Goal: Find specific page/section: Find specific page/section

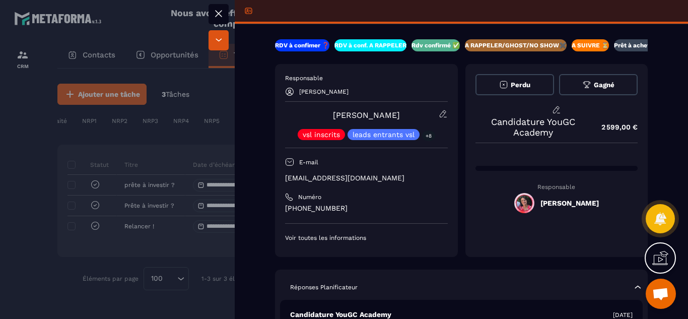
click at [27, 213] on div at bounding box center [344, 159] width 688 height 319
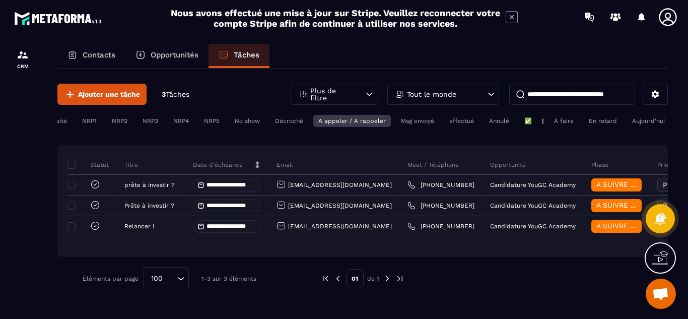
click at [176, 51] on p "Opportunités" at bounding box center [175, 54] width 48 height 9
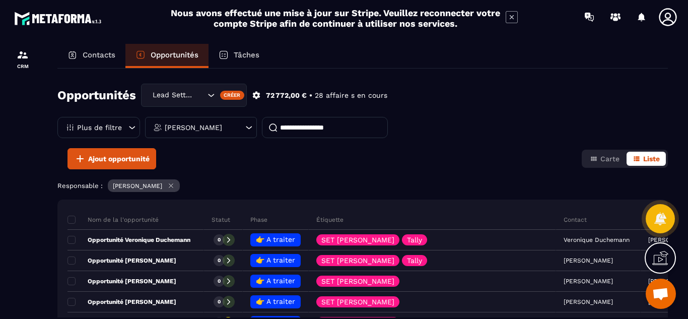
click at [251, 129] on icon at bounding box center [249, 127] width 10 height 10
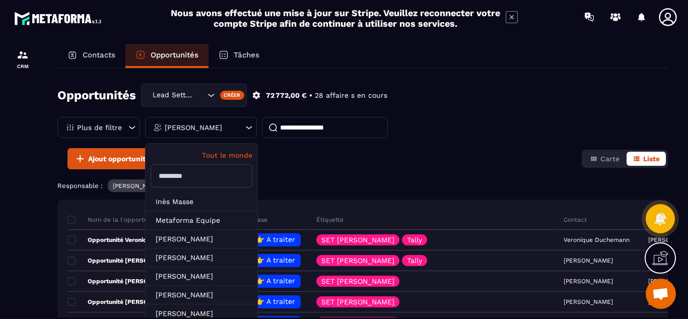
click at [230, 154] on p "Tout le monde" at bounding box center [202, 155] width 102 height 8
click at [277, 163] on div "Ajout opportunité Carte Liste" at bounding box center [362, 158] width 610 height 21
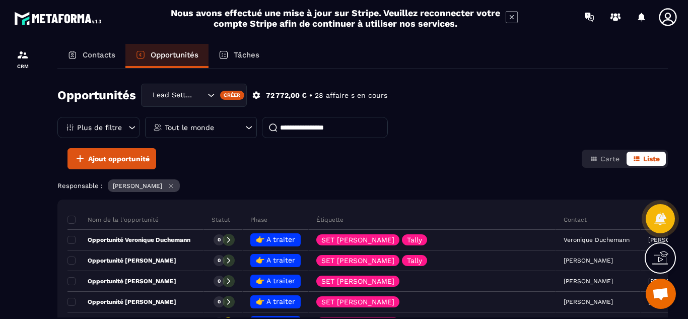
click at [170, 184] on icon at bounding box center [171, 186] width 8 height 8
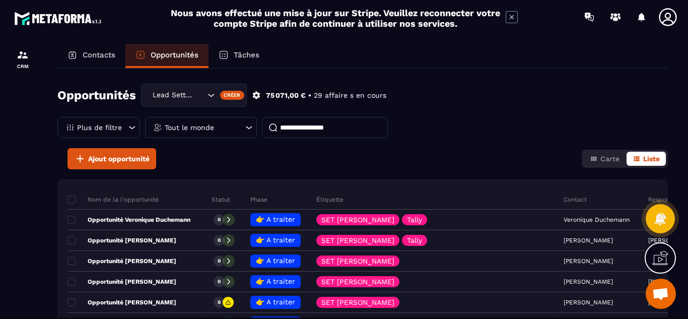
click at [33, 181] on div at bounding box center [22, 191] width 45 height 314
click at [1, 210] on div at bounding box center [22, 191] width 45 height 314
click at [33, 205] on div at bounding box center [22, 191] width 45 height 314
click at [247, 50] on div "Tâches" at bounding box center [239, 56] width 61 height 24
